Goal: Check status

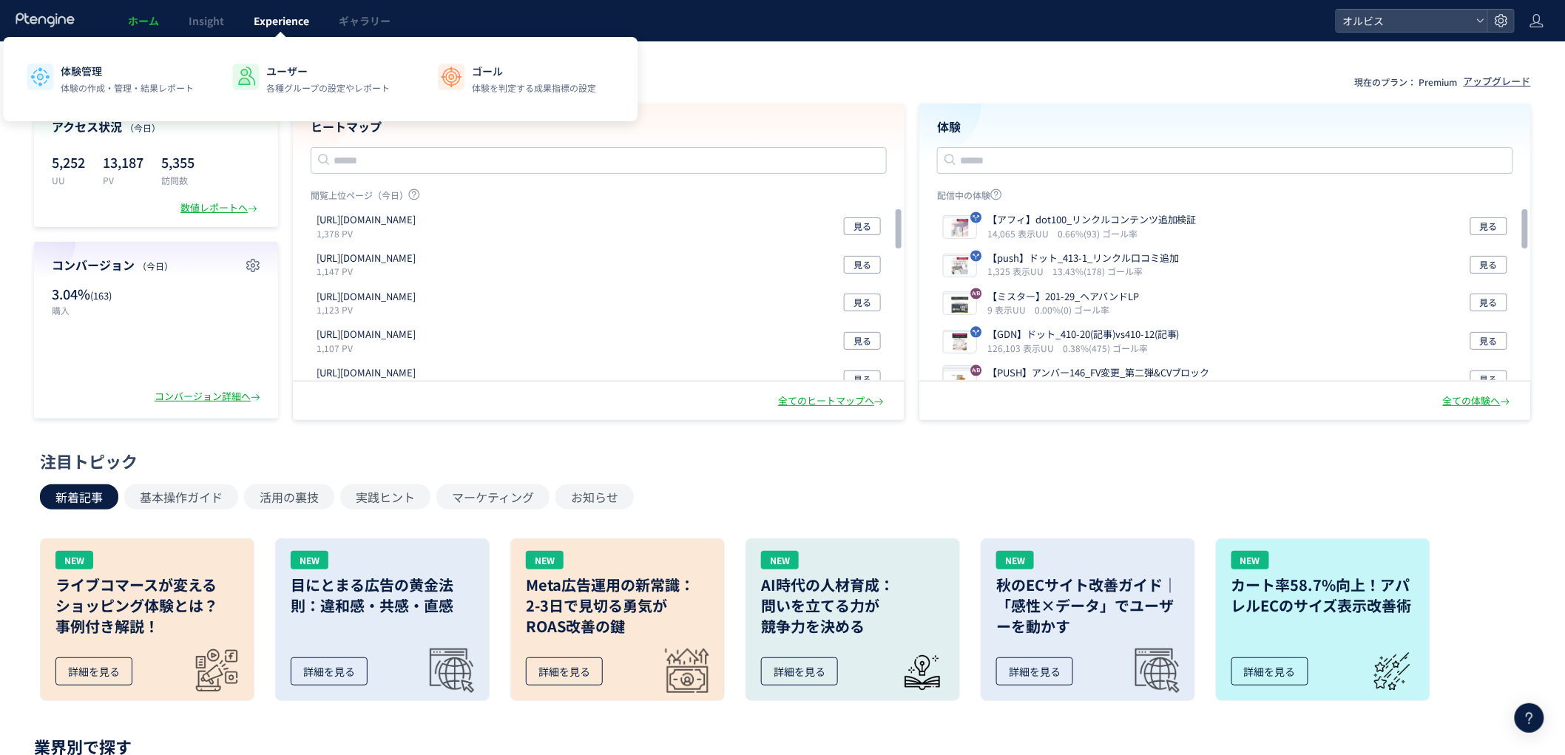
click at [294, 24] on span "Experience" at bounding box center [281, 20] width 55 height 15
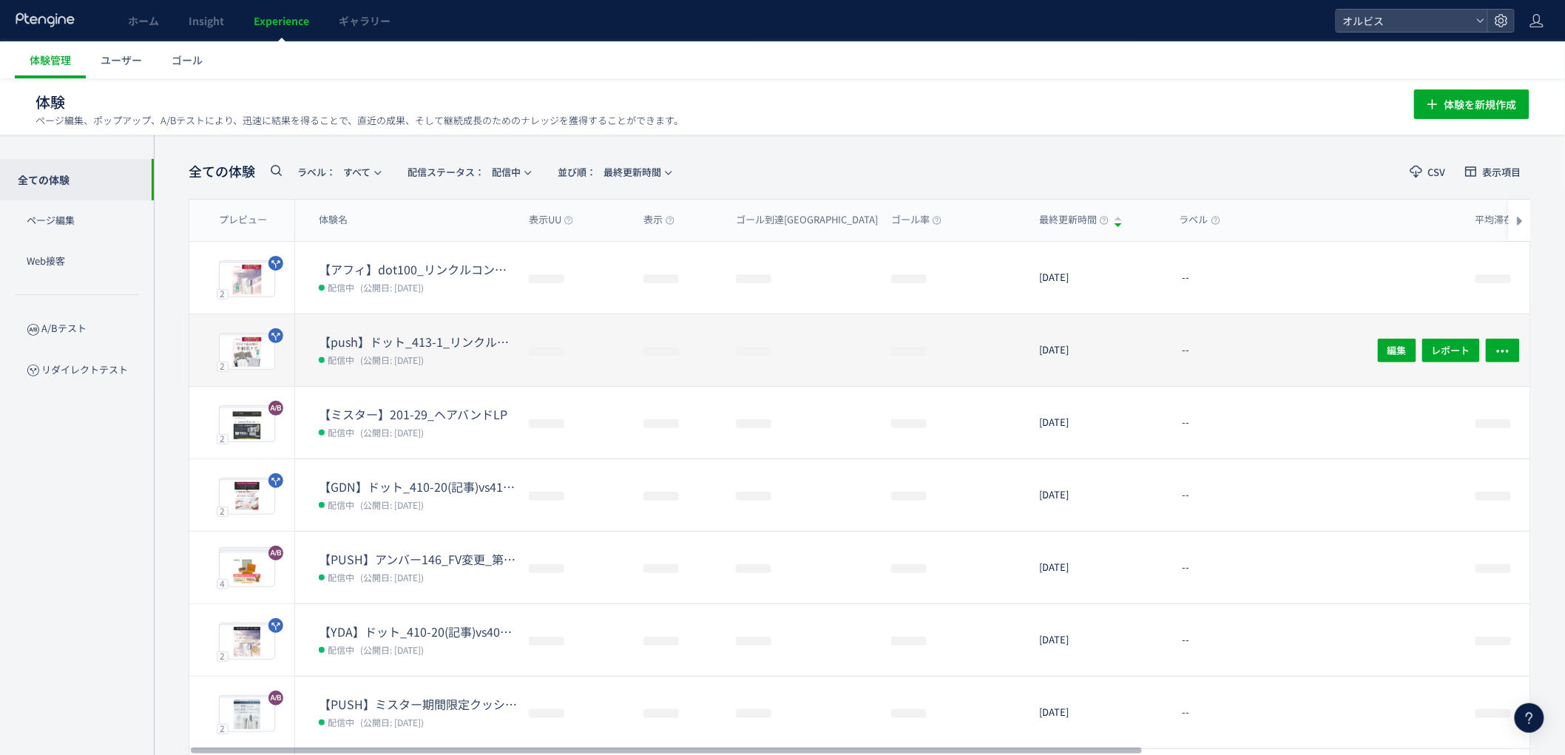
click at [492, 344] on dt "【push】ドット_413-1_リンクル口コミ追加" at bounding box center [418, 341] width 198 height 17
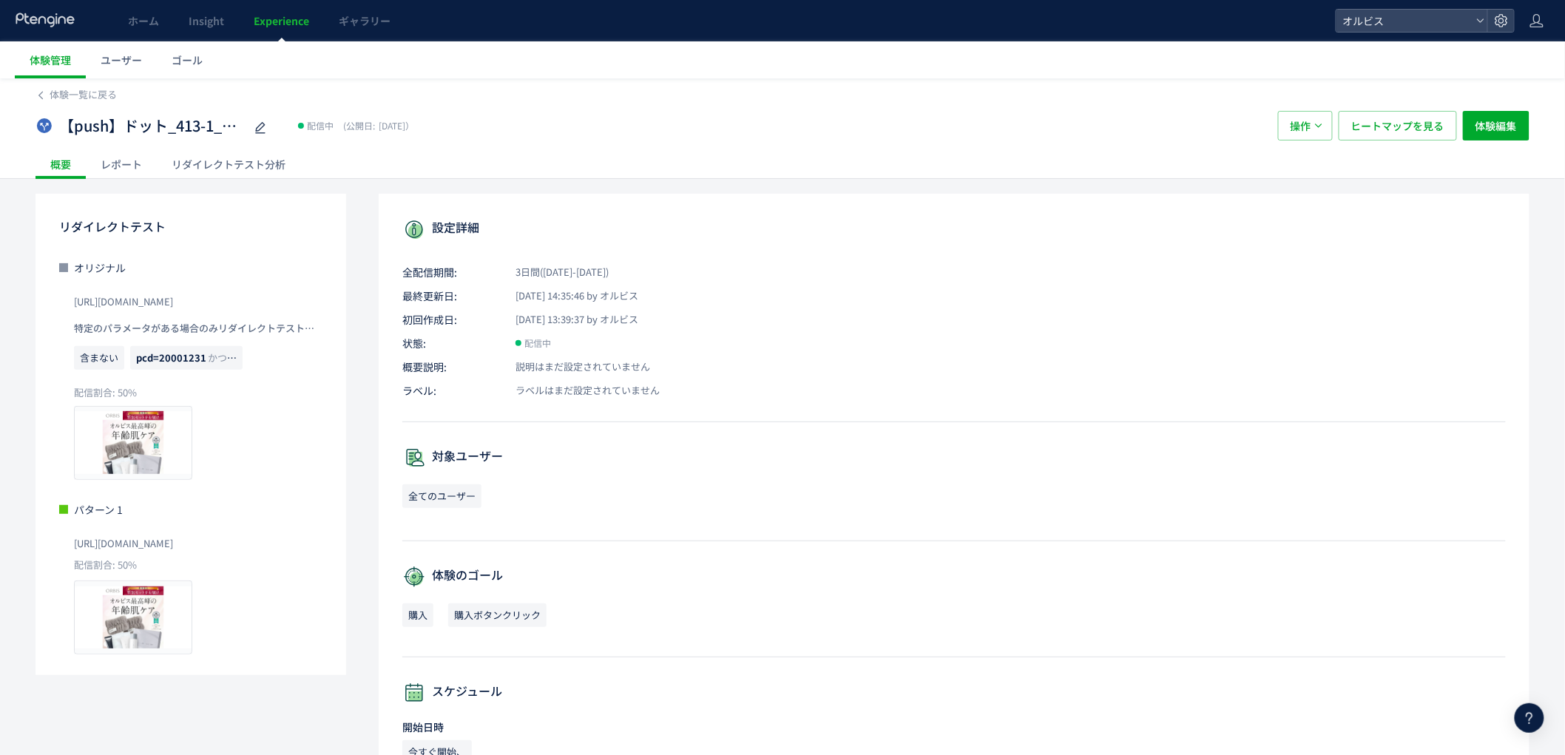
click at [124, 172] on div "レポート" at bounding box center [121, 164] width 71 height 30
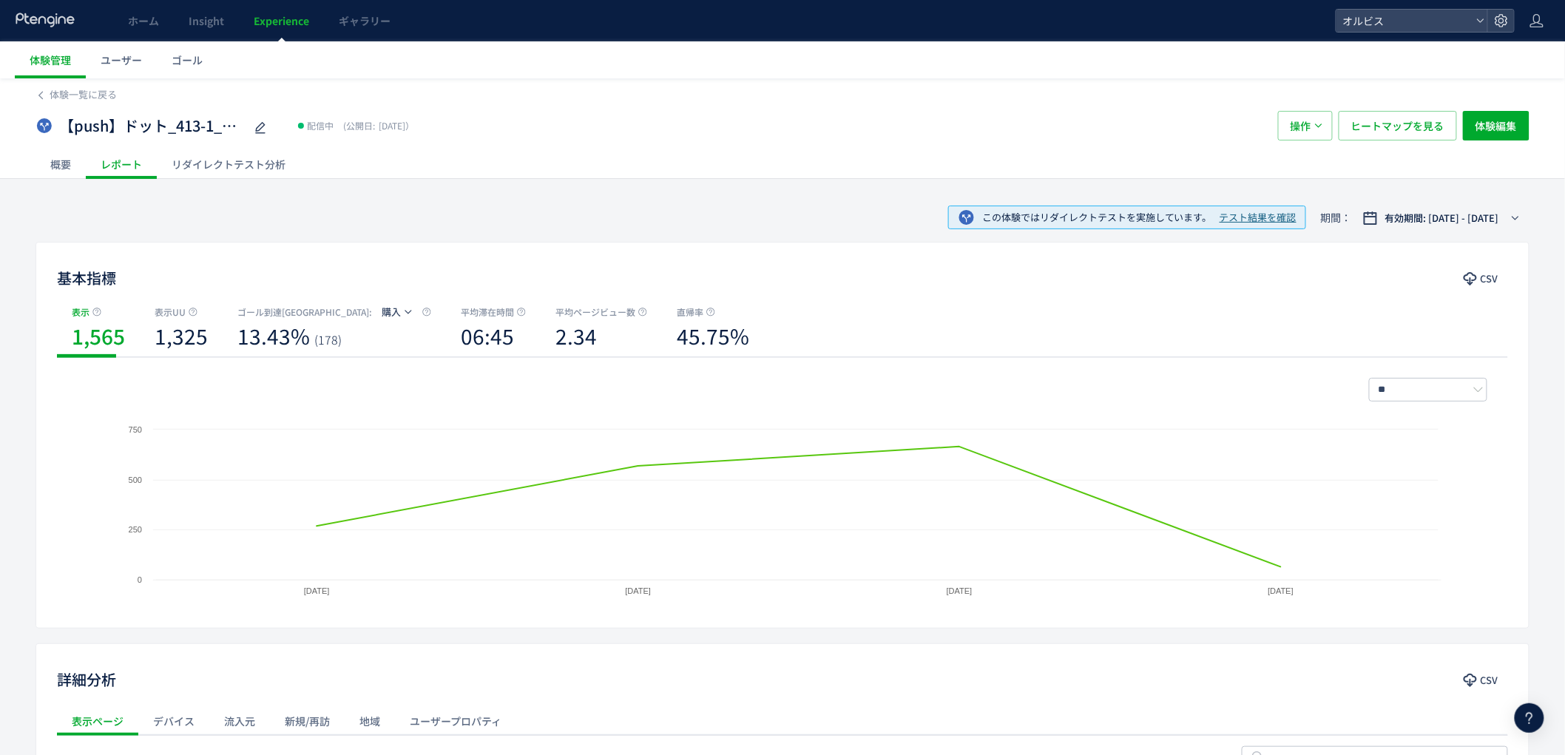
click at [240, 174] on div "リダイレクトテスト分析" at bounding box center [228, 164] width 143 height 30
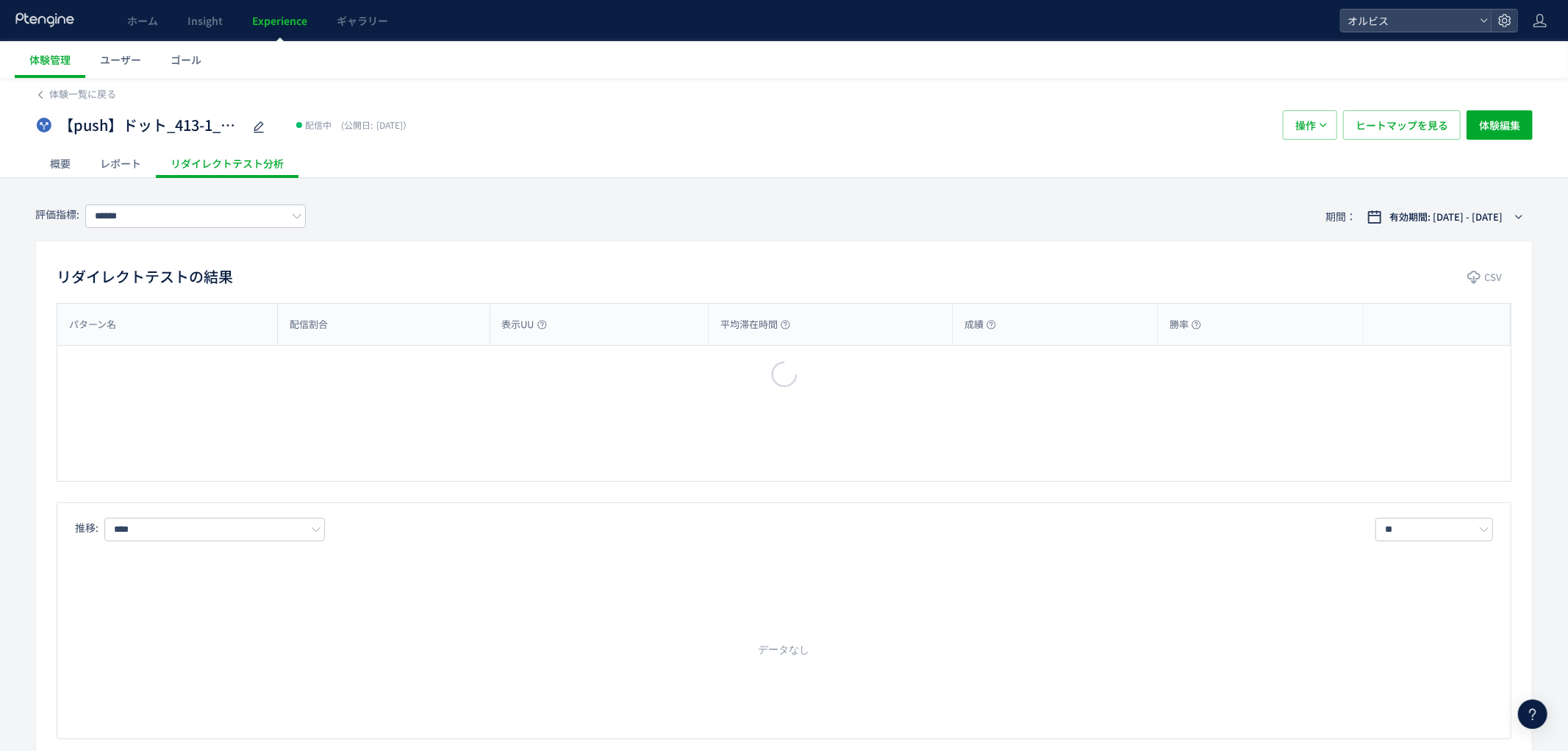
type input "**"
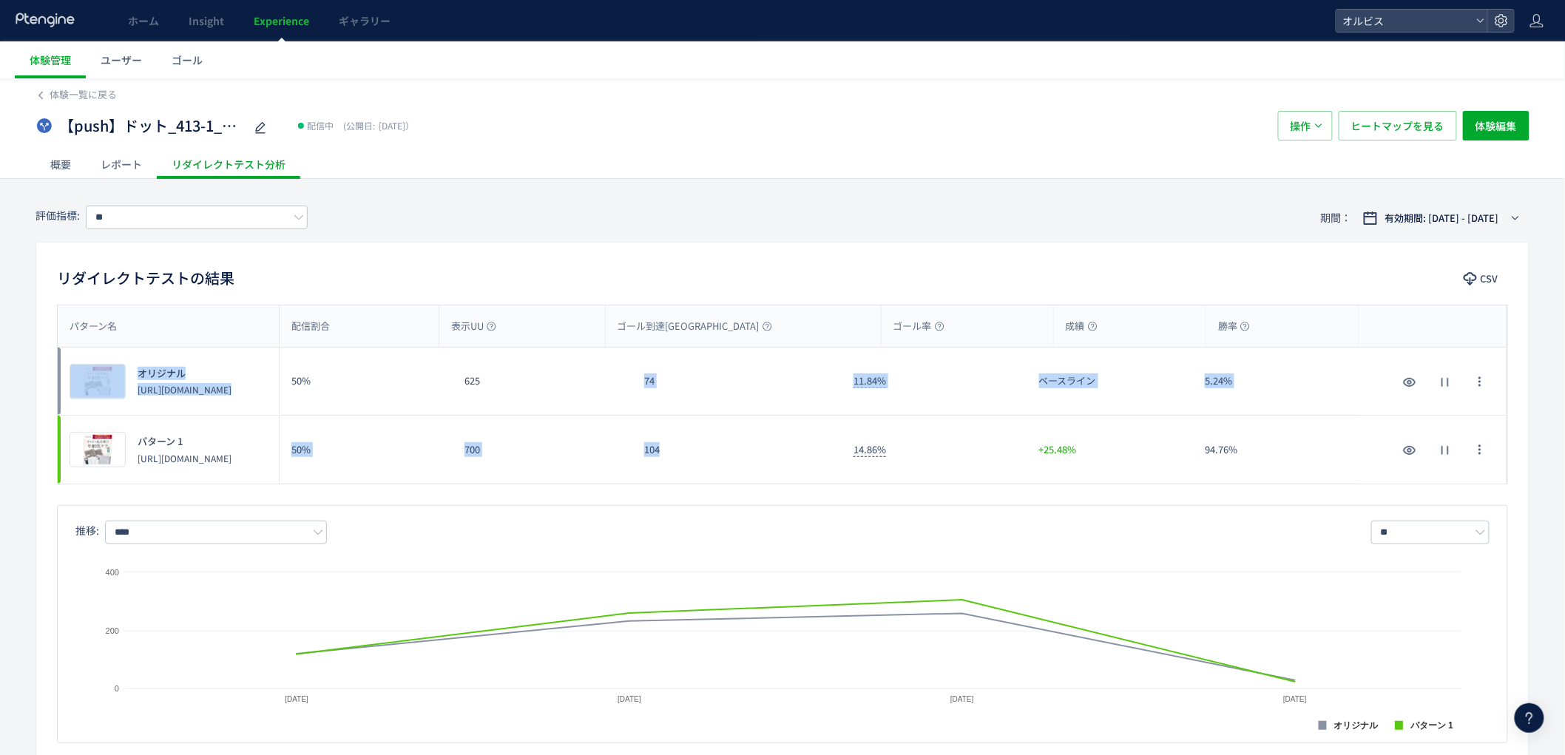
drag, startPoint x: 704, startPoint y: 462, endPoint x: 633, endPoint y: 360, distance: 124.3
click at [633, 364] on div "プレビュー オリジナル [URL][DOMAIN_NAME] 50% 625 74 11.84% ベースライン 5.24% プレビュー オリジナル [URL]…" at bounding box center [782, 416] width 1449 height 136
click at [691, 436] on div "104" at bounding box center [736, 450] width 209 height 68
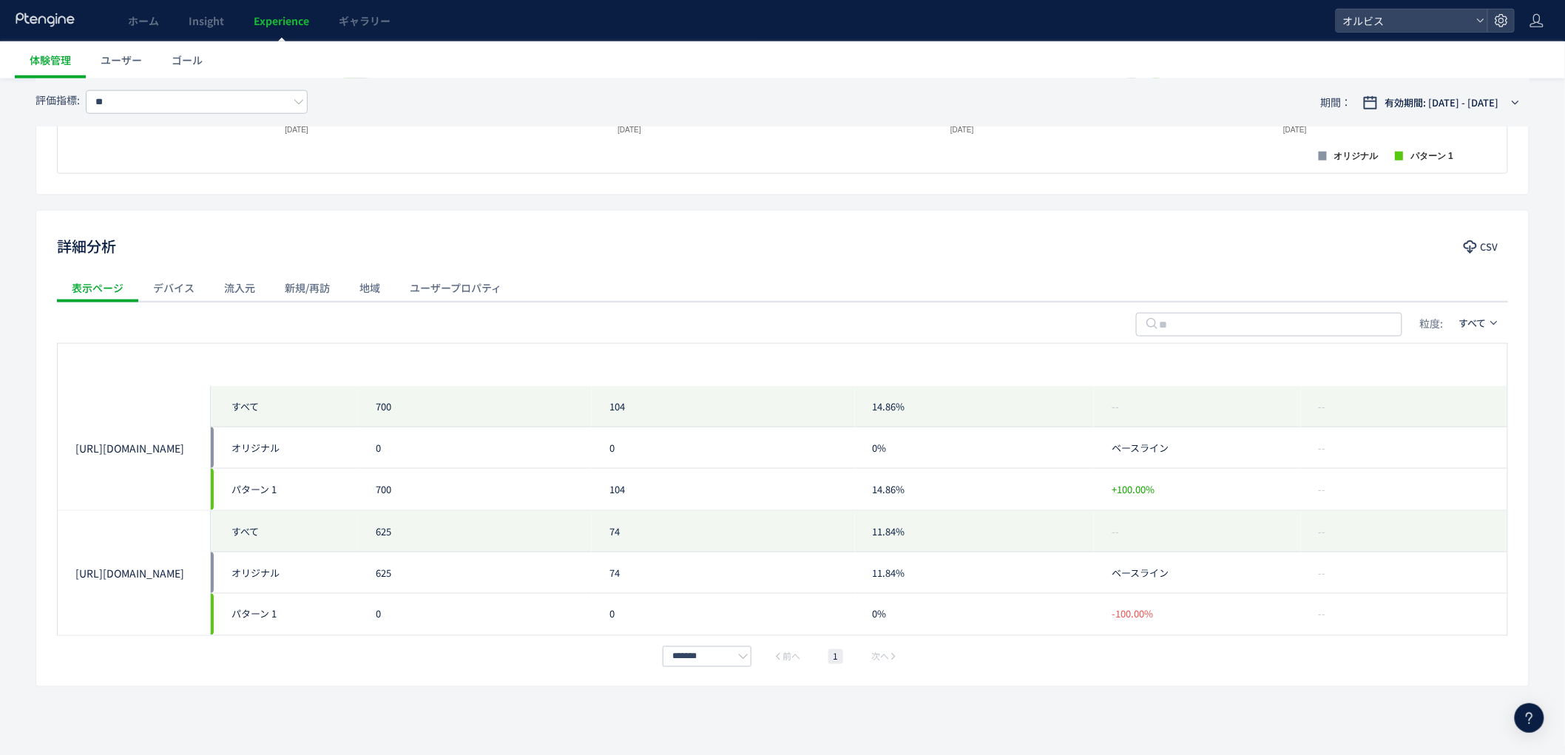
scroll to position [577, 0]
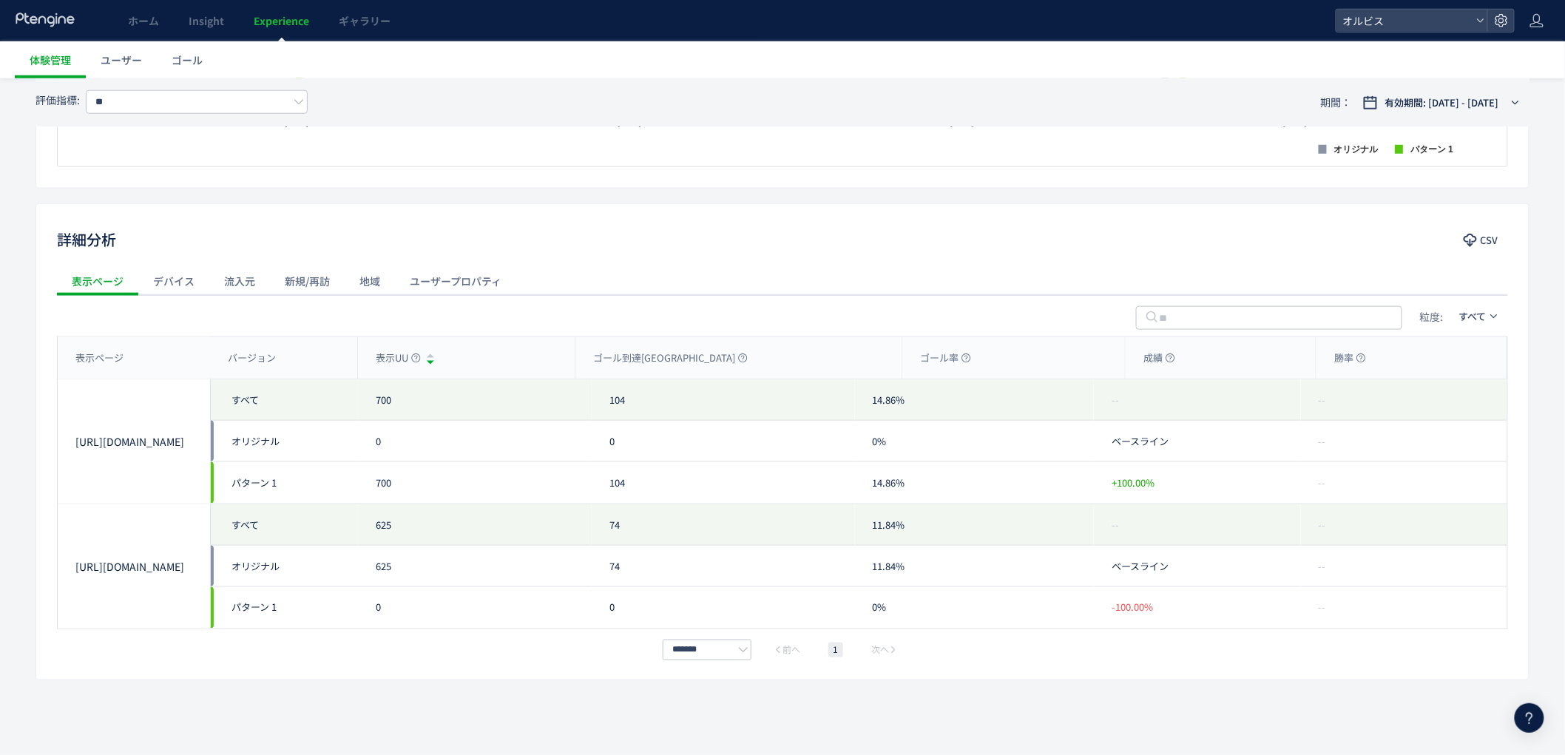
click at [232, 284] on div "流入元" at bounding box center [239, 281] width 61 height 30
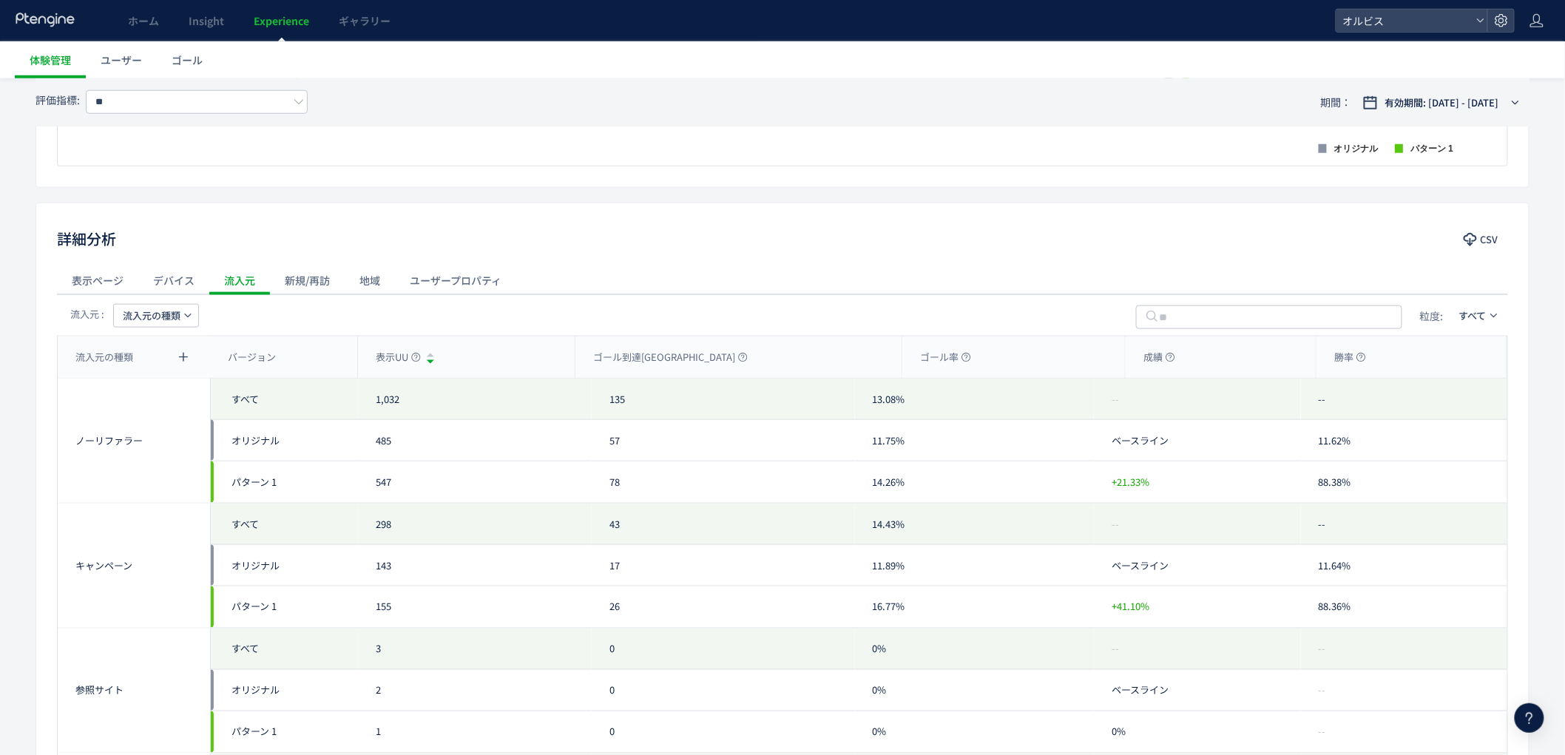
click at [159, 322] on span "流入元の種類" at bounding box center [152, 316] width 58 height 24
click at [172, 395] on li "キャンペーン名" at bounding box center [155, 385] width 101 height 27
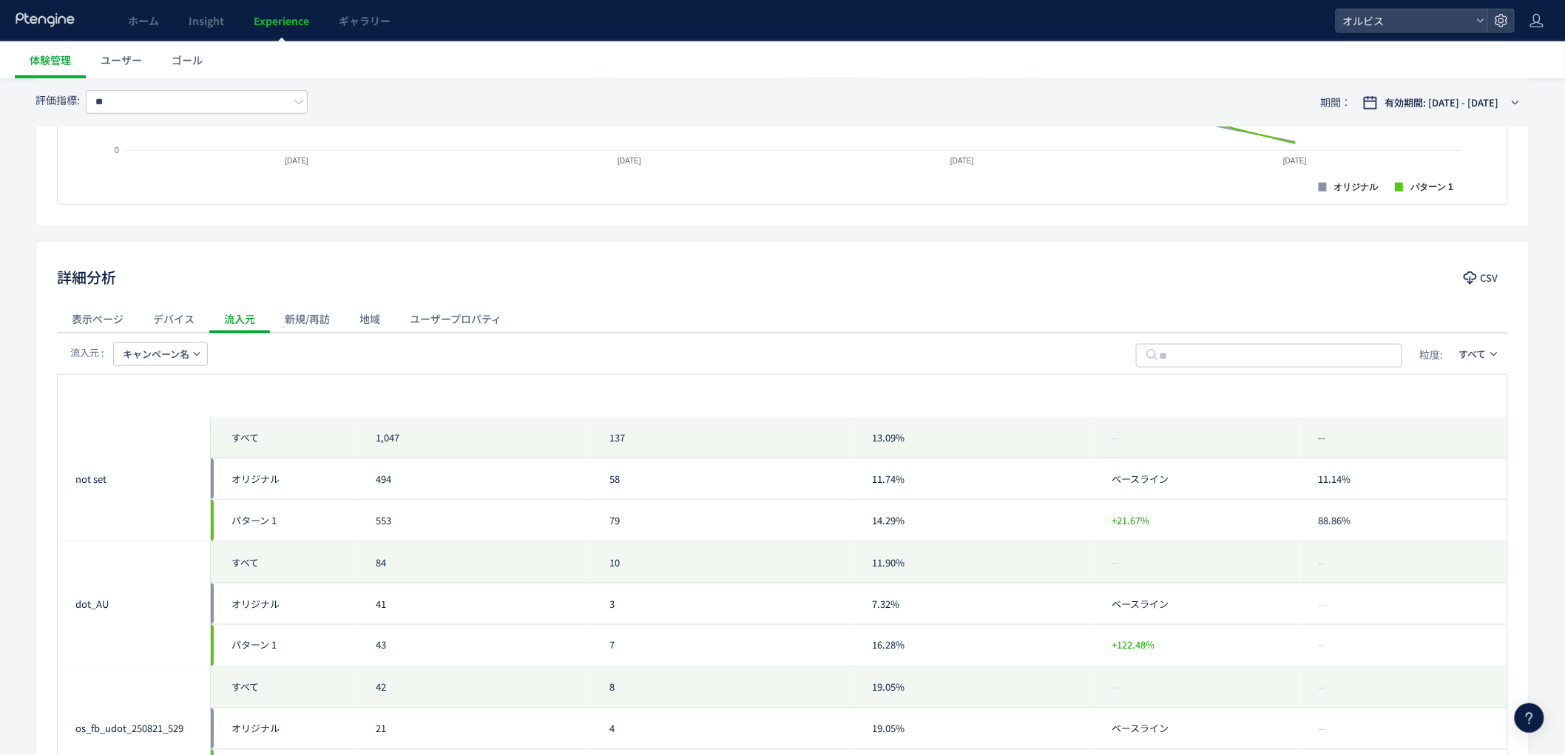
scroll to position [0, 0]
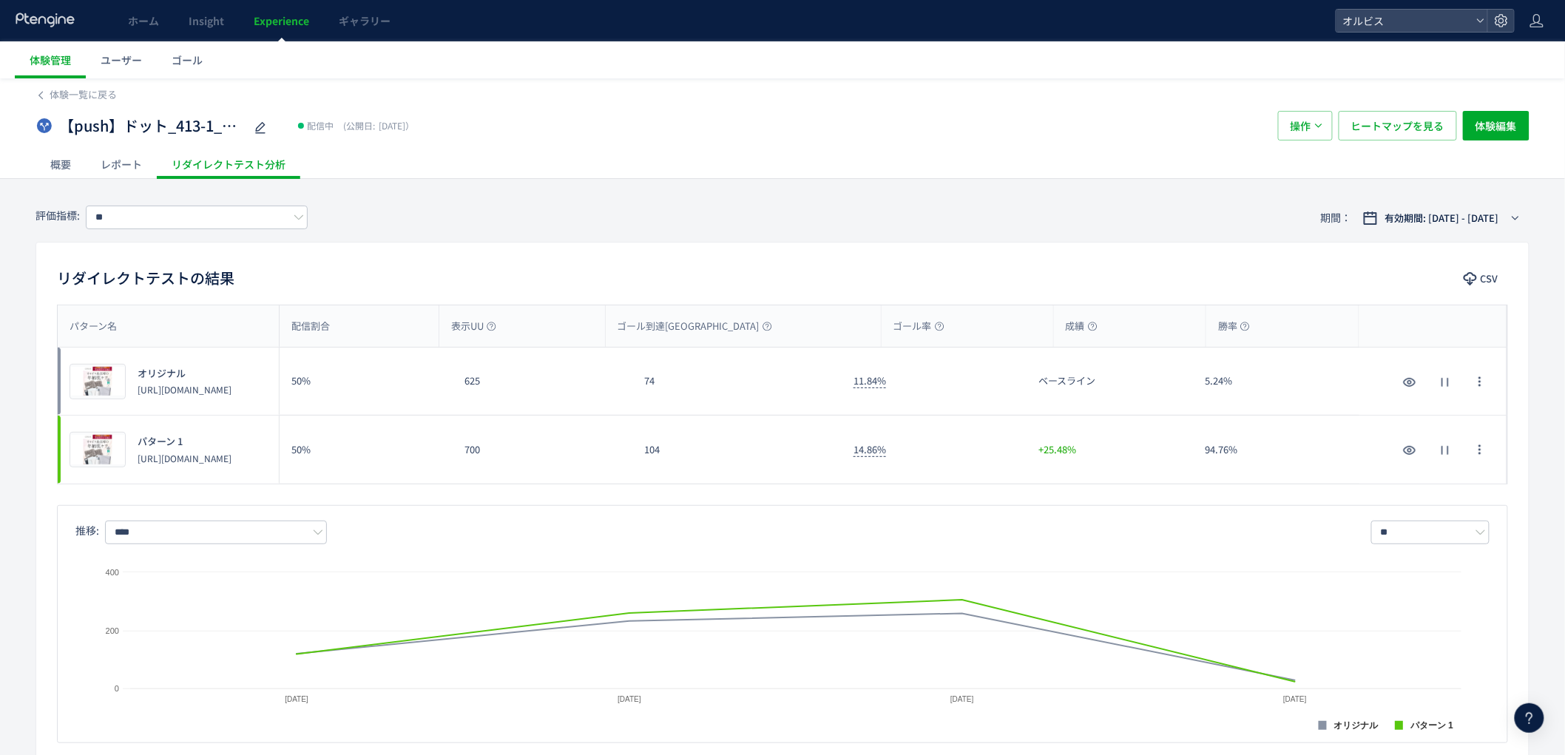
click at [268, 27] on span "Experience" at bounding box center [281, 20] width 55 height 15
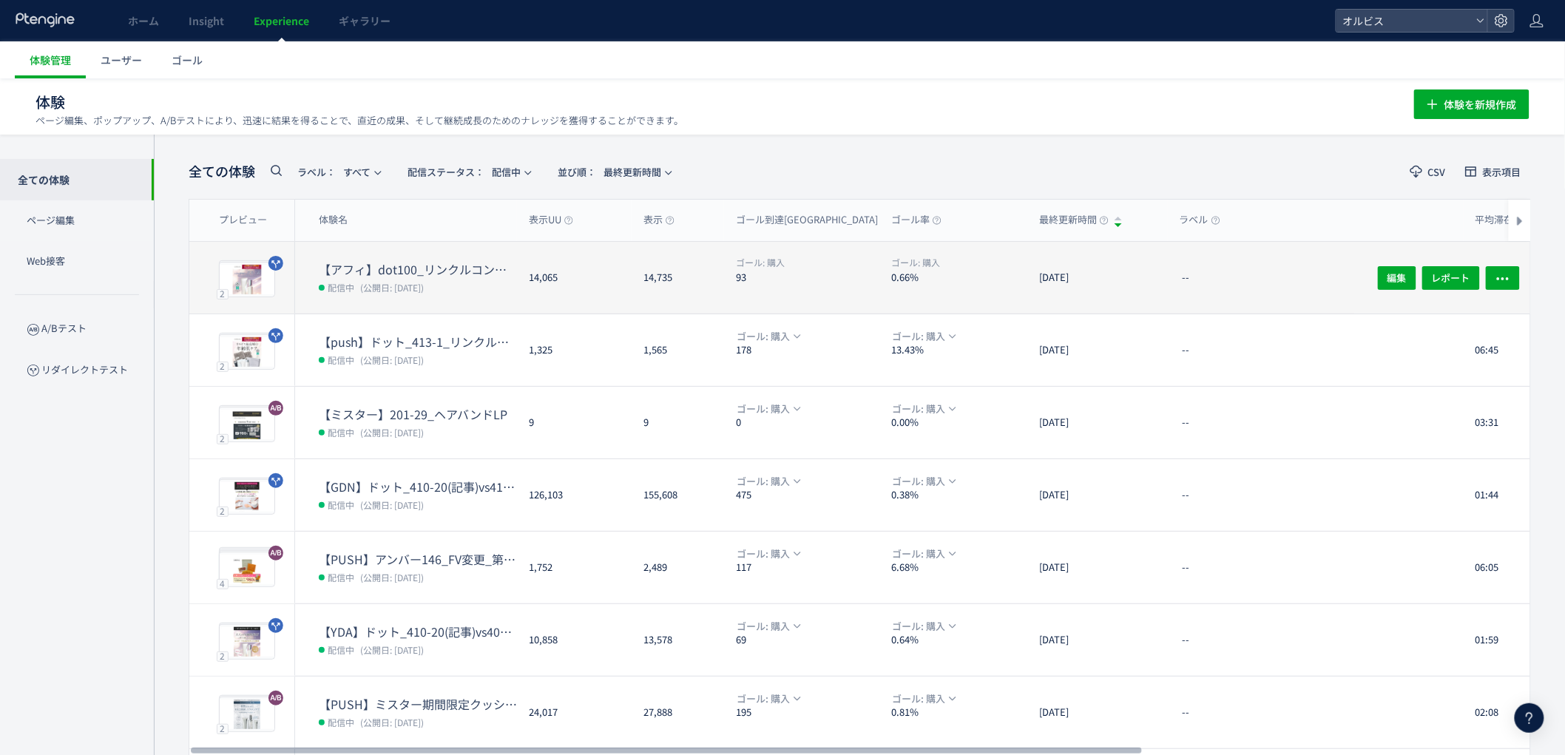
click at [365, 272] on dt "【アフィ】dot100_リンクルコンテンツ追加検証" at bounding box center [418, 269] width 198 height 17
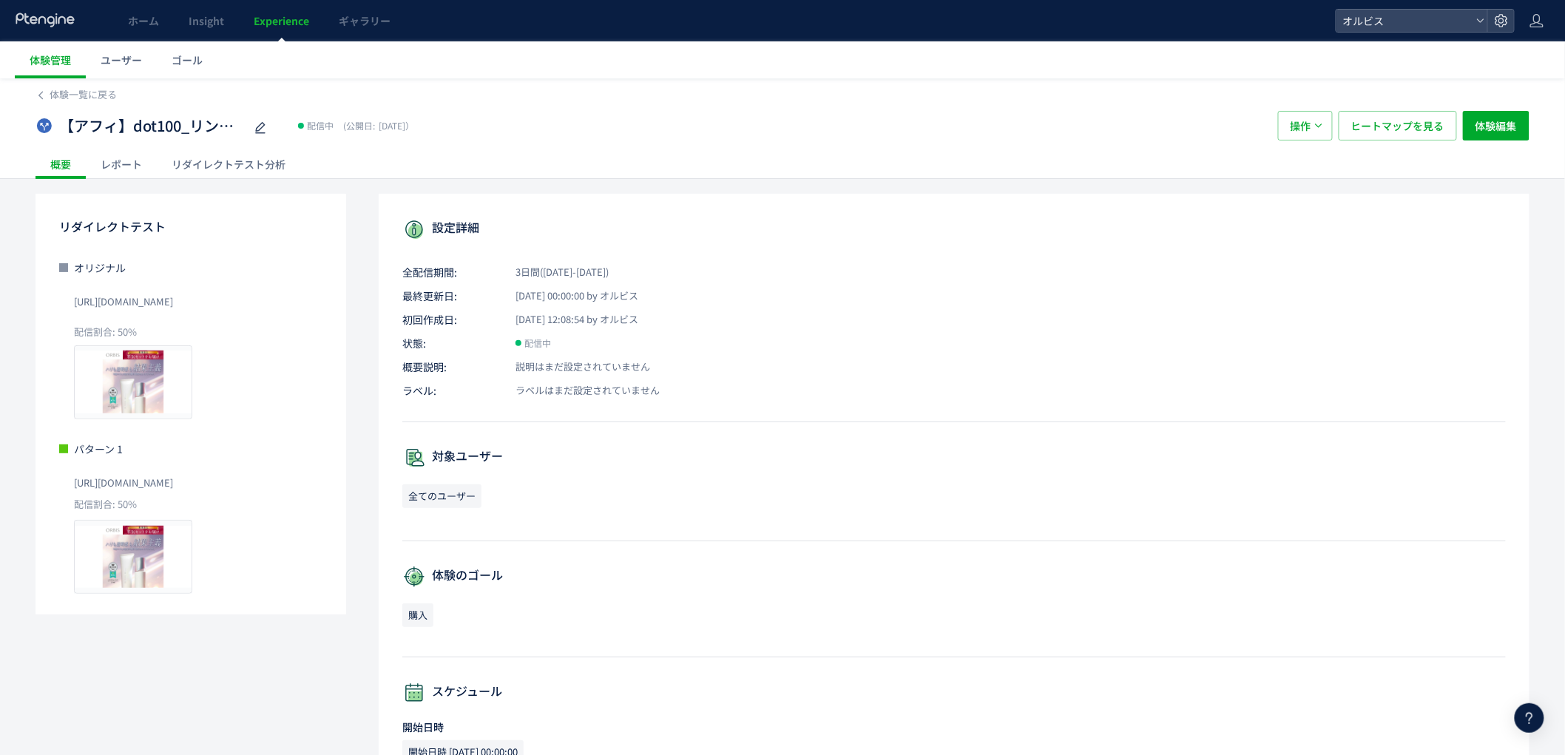
click at [219, 153] on div "リダイレクトテスト分析" at bounding box center [228, 164] width 143 height 30
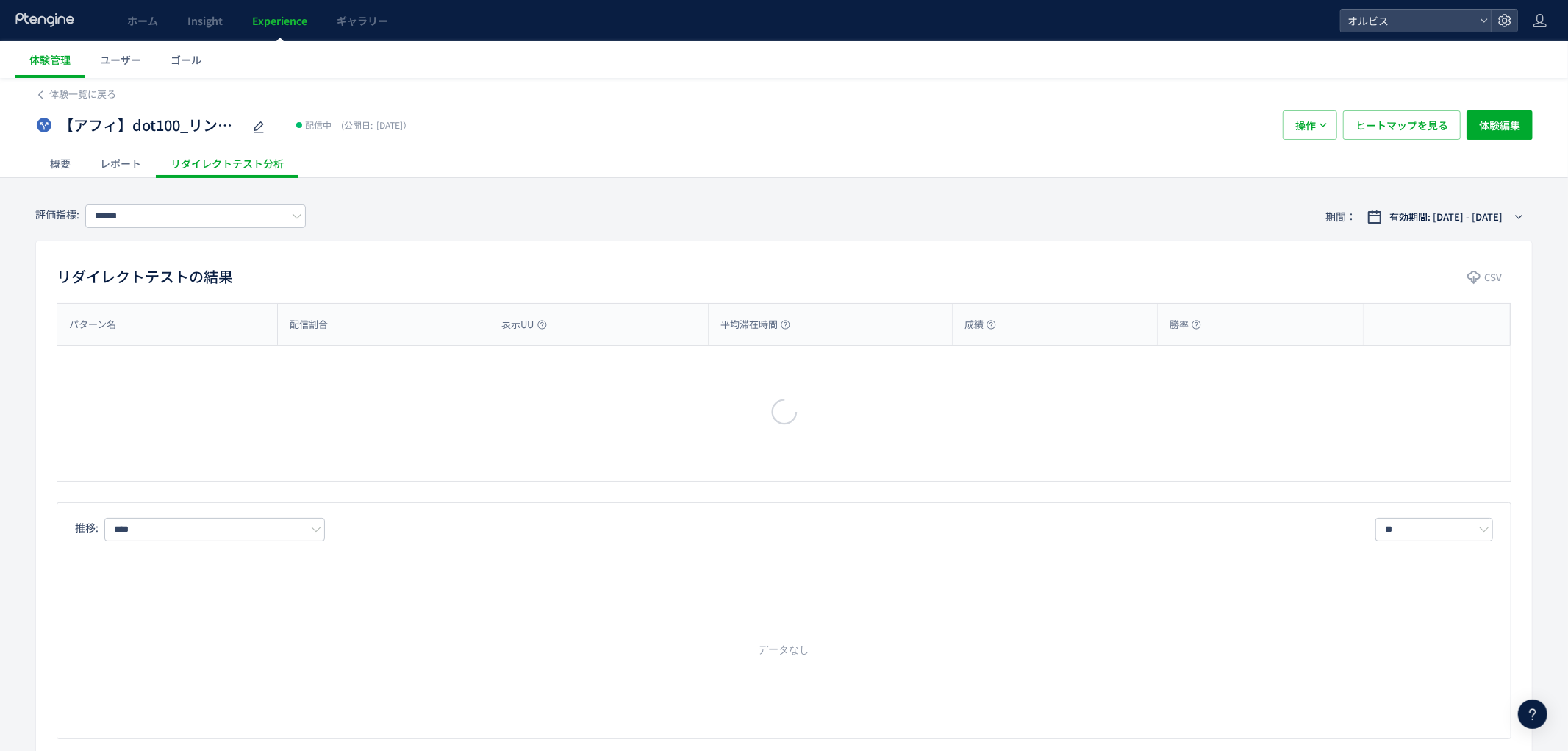
type input "**"
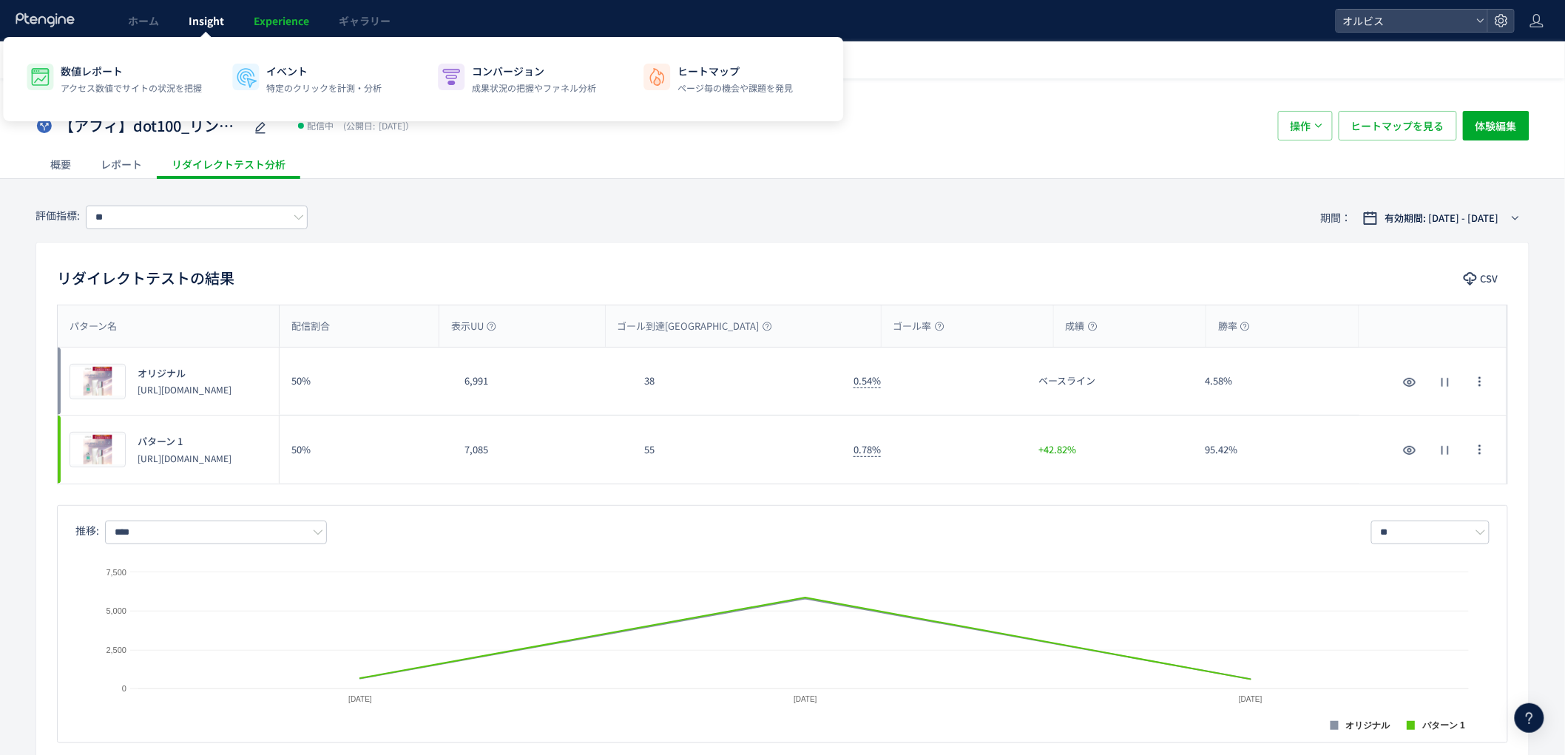
click at [217, 18] on span "Insight" at bounding box center [206, 20] width 35 height 15
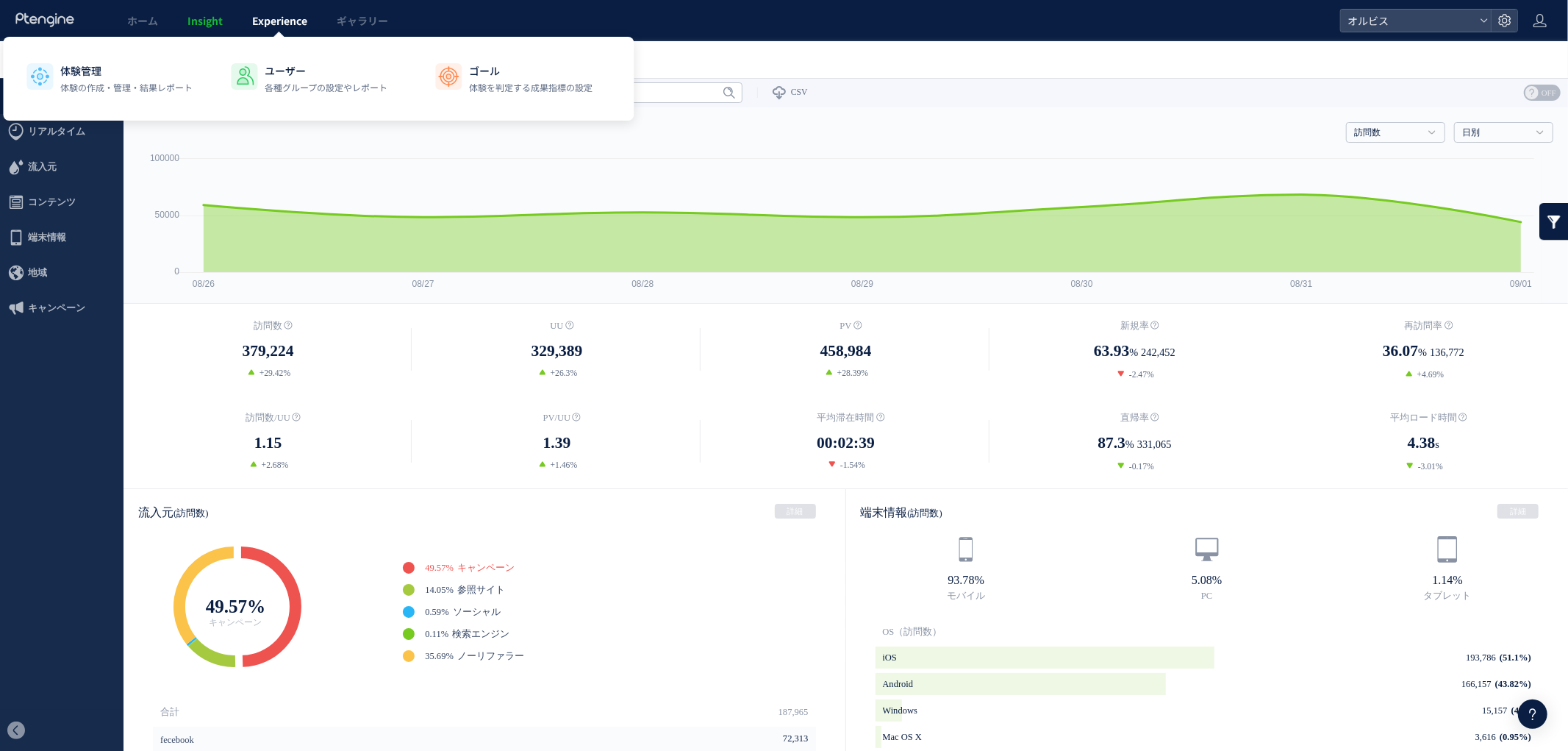
click at [254, 33] on link "Experience" at bounding box center [279, 20] width 85 height 41
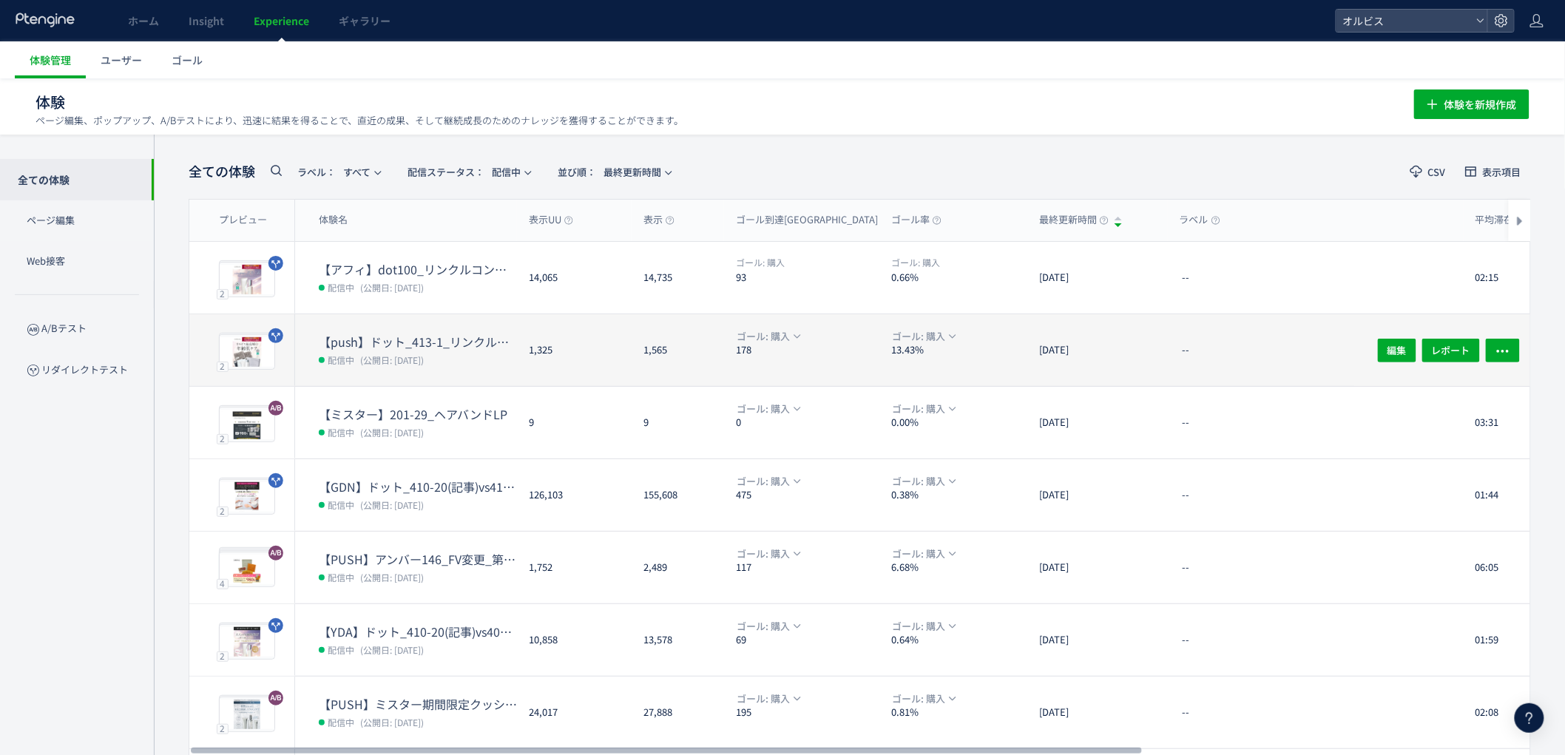
click at [393, 344] on dt "【push】ドット_413-1_リンクル口コミ追加" at bounding box center [418, 341] width 198 height 17
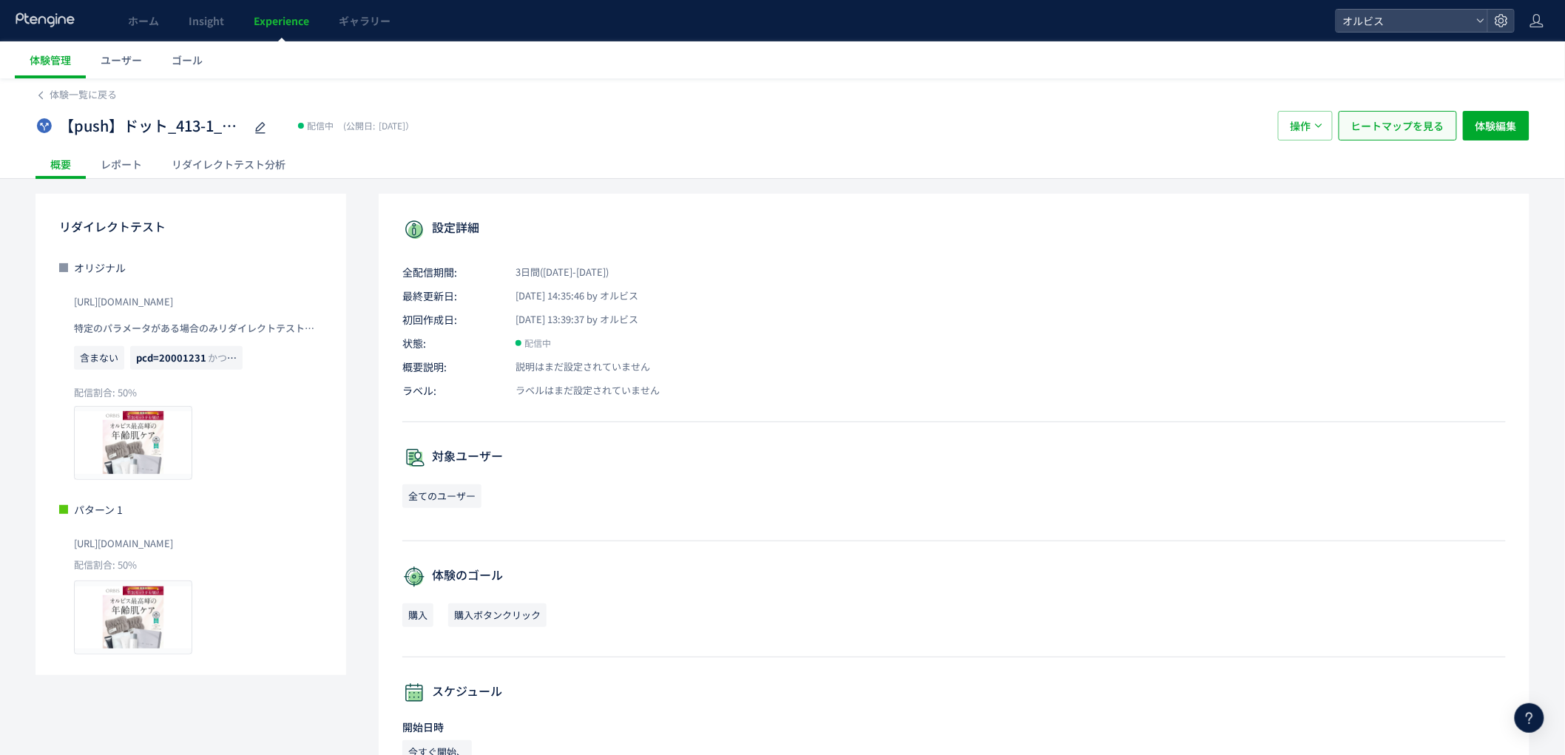
click at [1408, 136] on span "ヒートマップを見る" at bounding box center [1397, 126] width 93 height 30
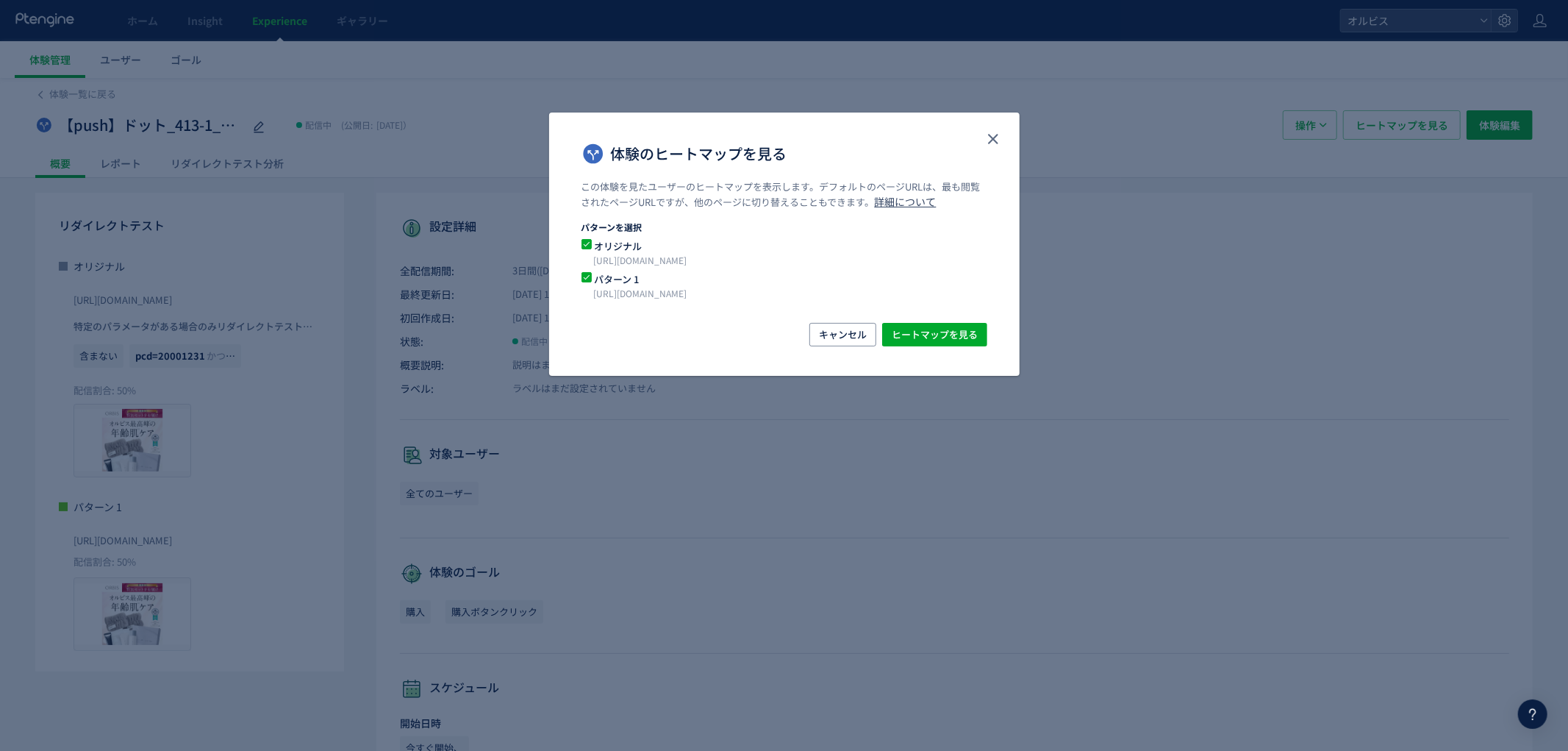
click at [916, 347] on div "キャンセル ヒートマップを見る" at bounding box center [784, 349] width 470 height 53
click at [916, 341] on span "ヒートマップを見る" at bounding box center [935, 335] width 87 height 24
